Goal: Find specific fact: Find specific fact

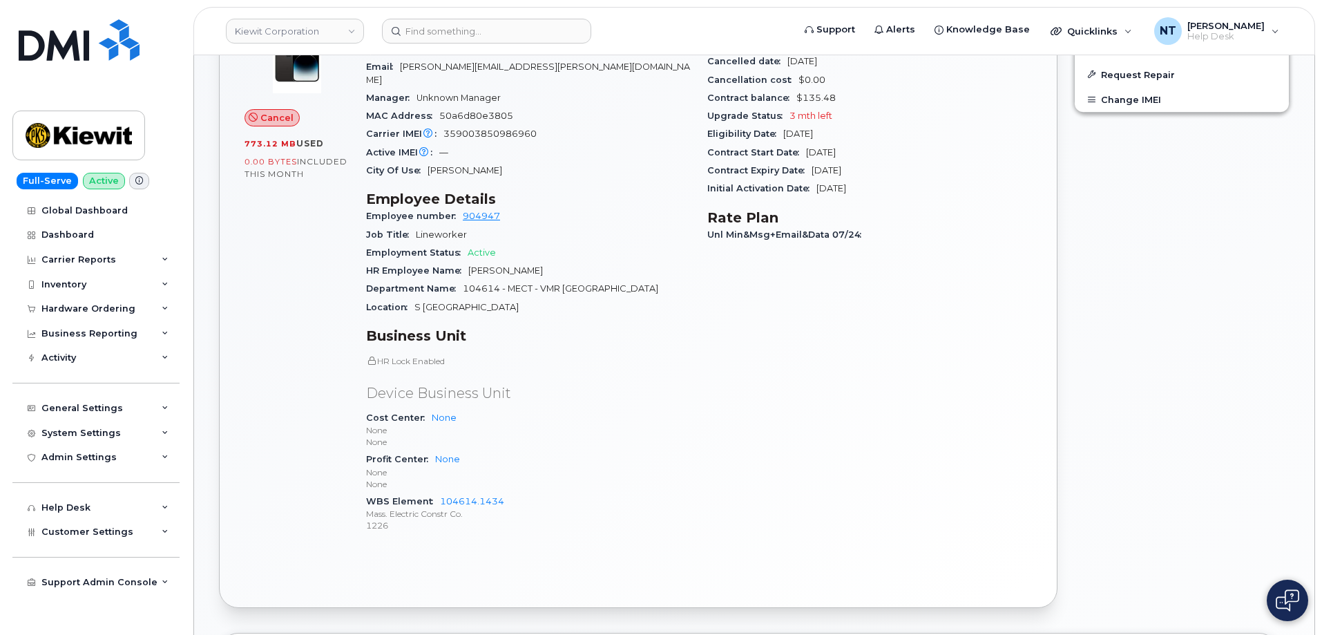
scroll to position [414, 0]
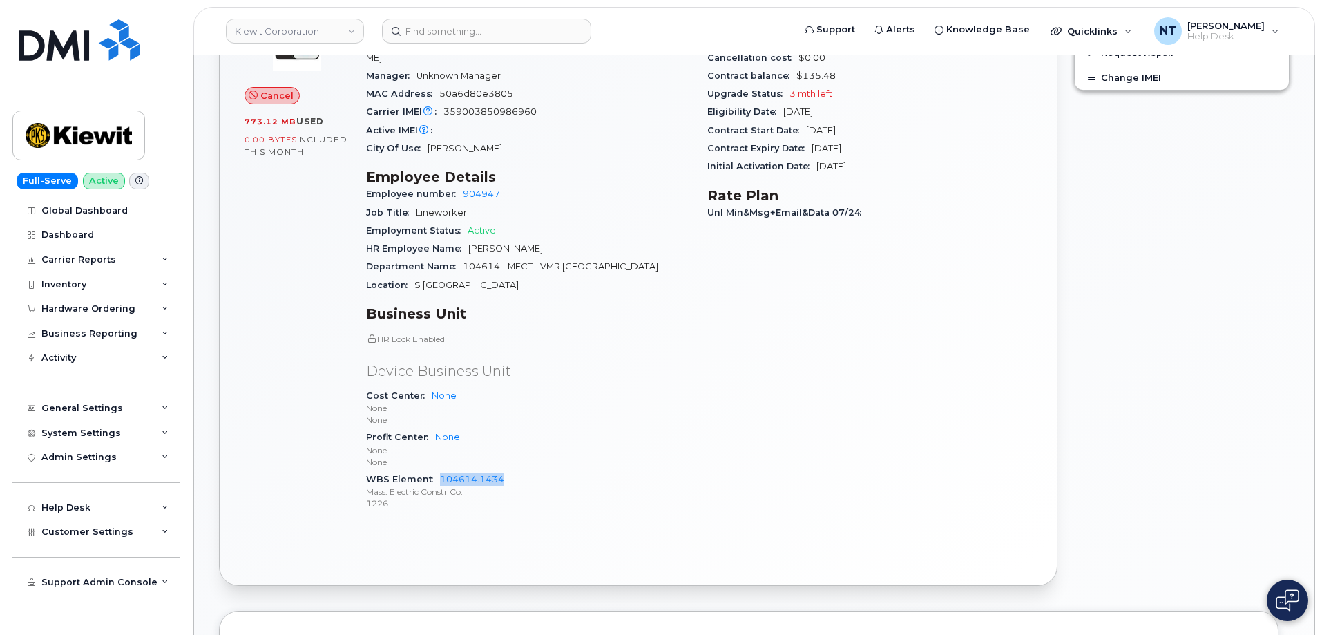
drag, startPoint x: 505, startPoint y: 469, endPoint x: 438, endPoint y: 466, distance: 67.1
click at [438, 470] on div "WBS Element 104614.1434 Mass. Electric Constr Co. 1226" at bounding box center [528, 491] width 325 height 42
copy link "104614.1434"
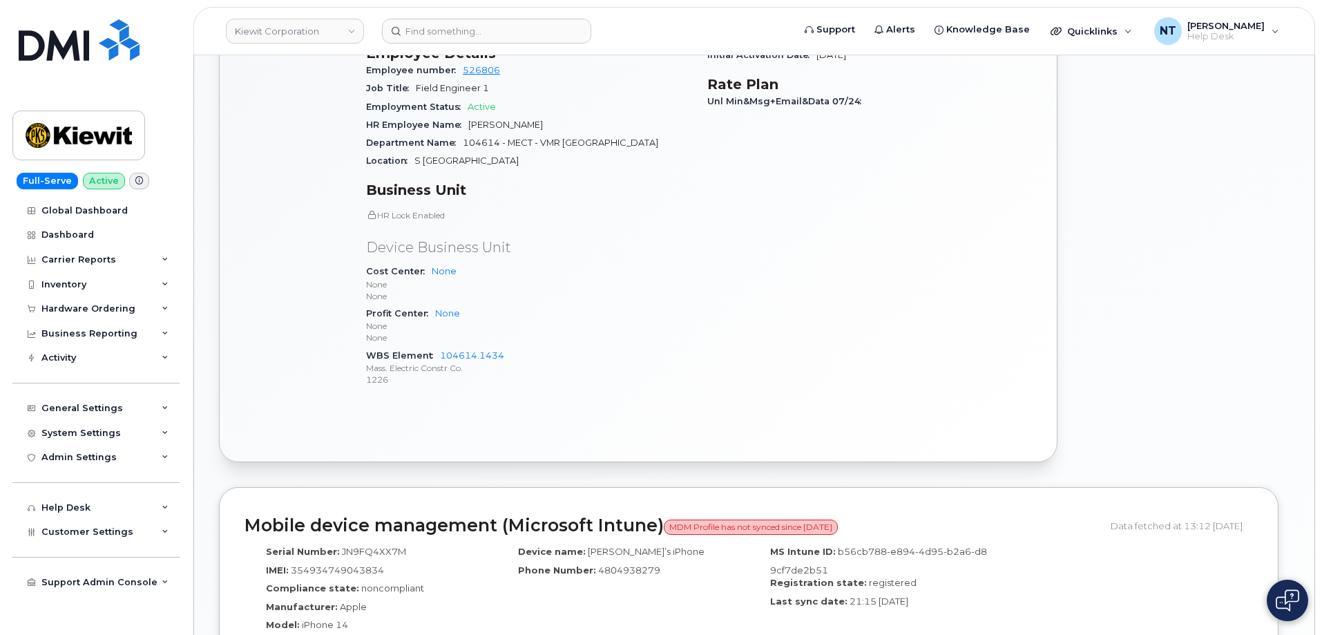
scroll to position [622, 0]
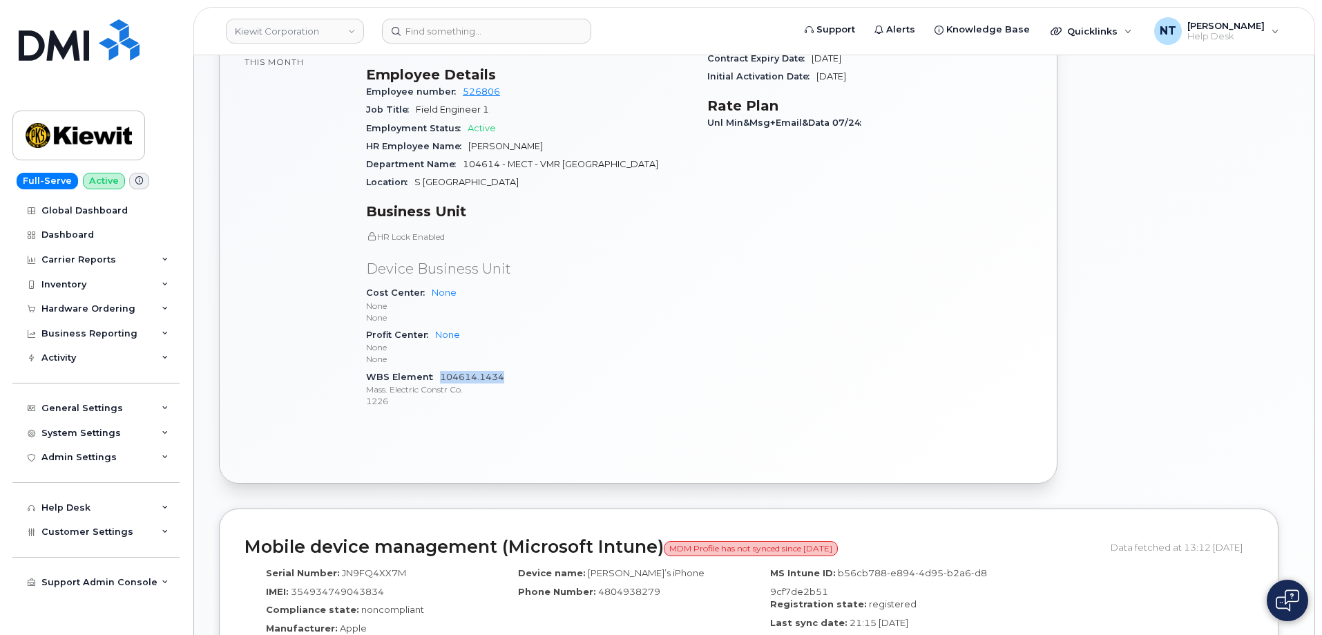
drag, startPoint x: 501, startPoint y: 378, endPoint x: 441, endPoint y: 378, distance: 60.8
click at [441, 378] on div "WBS Element 104614.1434 Mass. Electric Constr Co. 1226" at bounding box center [528, 389] width 325 height 42
copy link "104614.1434"
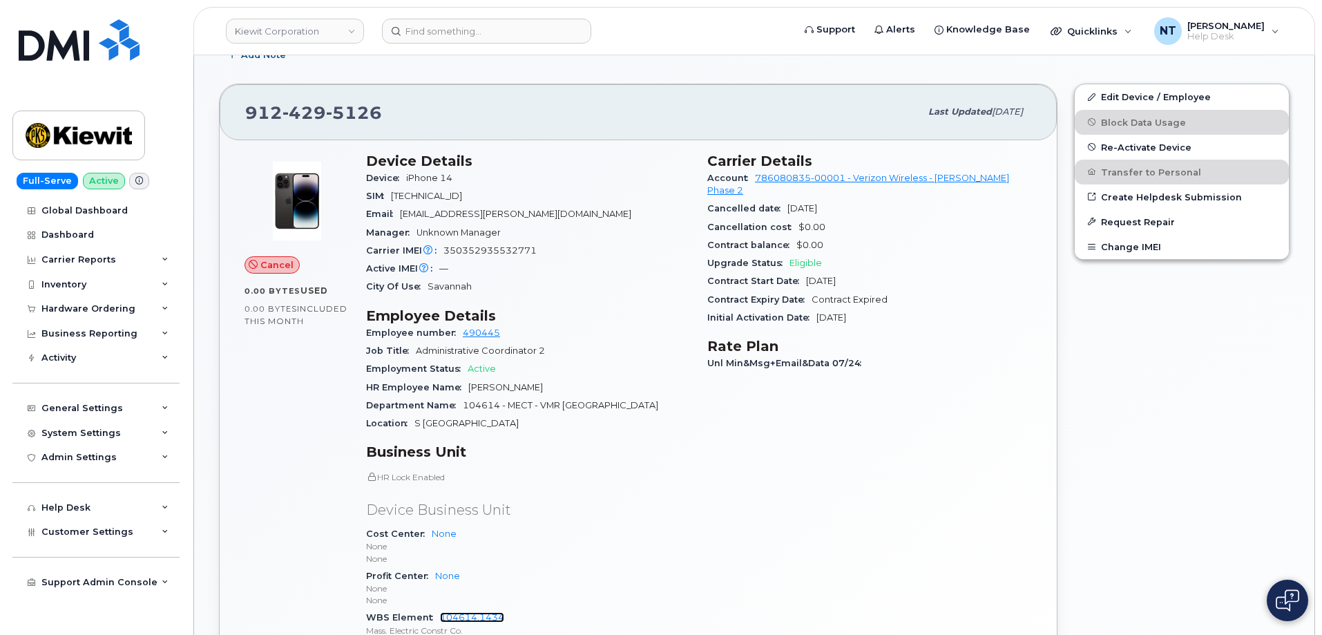
scroll to position [622, 0]
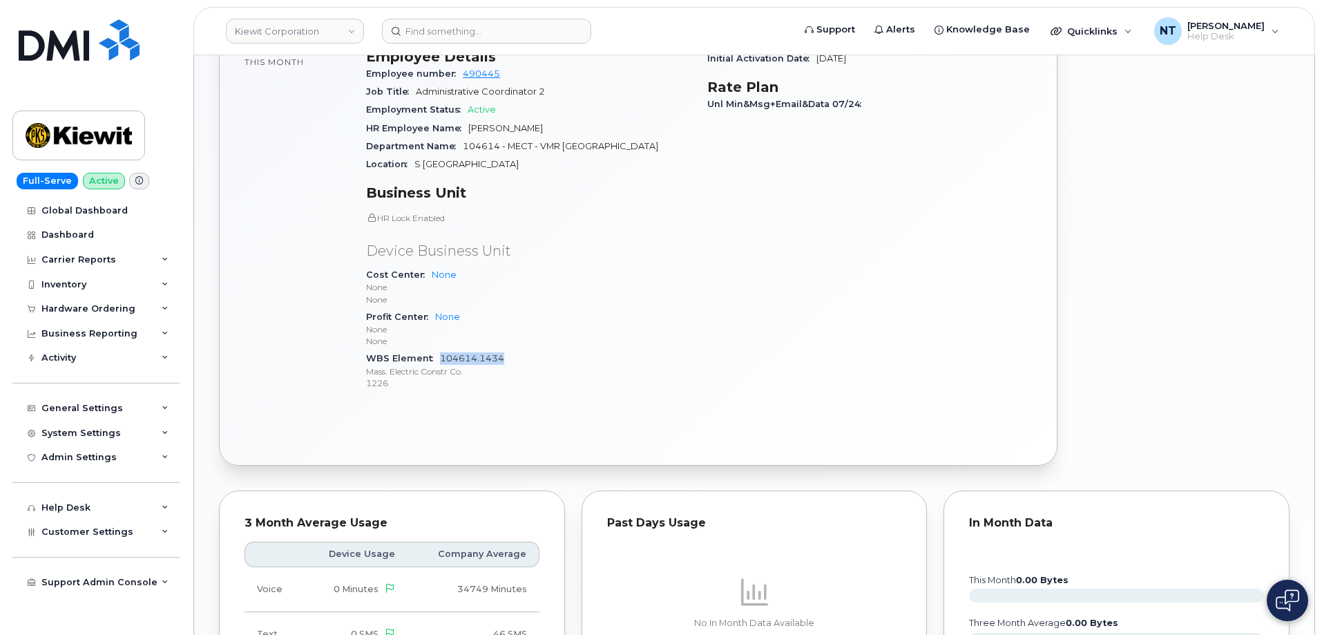
drag, startPoint x: 504, startPoint y: 359, endPoint x: 439, endPoint y: 358, distance: 64.9
click at [439, 358] on div "WBS Element 104614.1434 Mass. Electric Constr Co. 1226" at bounding box center [528, 370] width 325 height 42
copy link "104614.1434"
